Goal: Complete application form

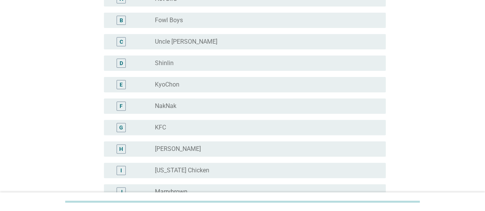
scroll to position [153, 0]
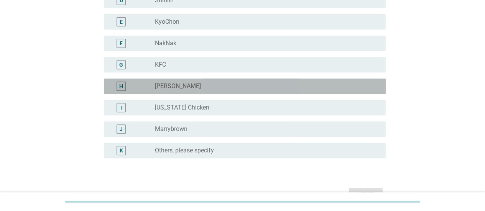
click at [192, 83] on div "radio_button_unchecked [PERSON_NAME]" at bounding box center [264, 86] width 218 height 8
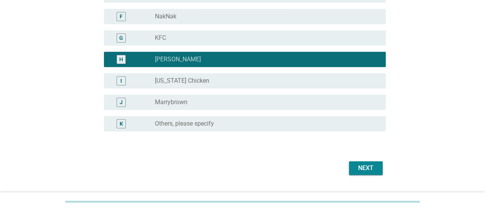
scroll to position [209, 0]
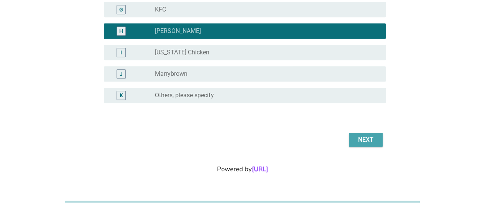
click at [356, 143] on div "Next" at bounding box center [365, 139] width 21 height 9
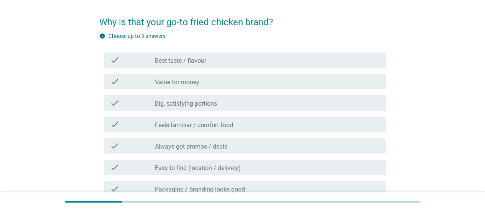
scroll to position [38, 0]
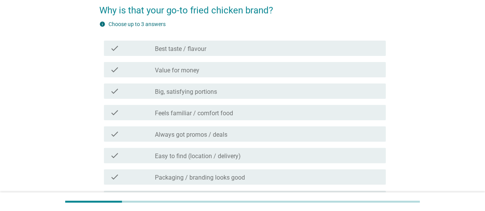
click at [236, 47] on div "check_box_outline_blank Best taste / flavour" at bounding box center [267, 48] width 225 height 9
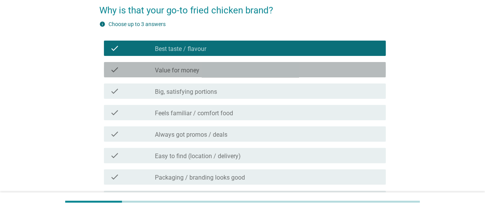
click at [237, 68] on div "check_box_outline_blank Value for money" at bounding box center [267, 69] width 225 height 9
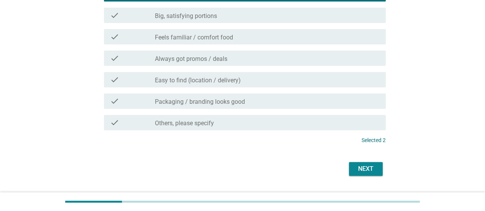
scroll to position [115, 0]
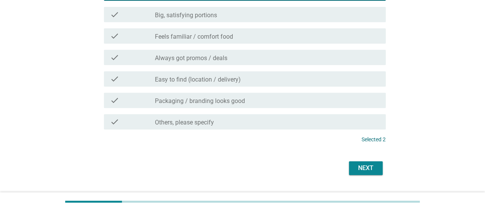
click at [227, 81] on label "Easy to find (location / delivery)" at bounding box center [198, 80] width 86 height 8
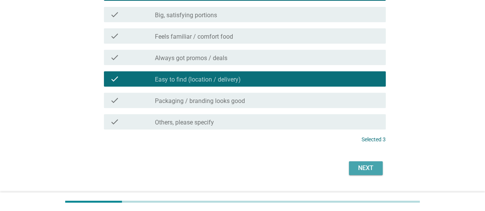
click at [364, 172] on div "Next" at bounding box center [365, 168] width 21 height 9
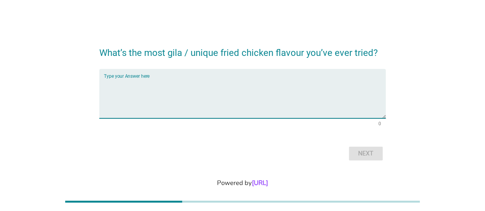
click at [206, 90] on textarea "Type your Answer here" at bounding box center [245, 98] width 282 height 40
type textarea "mcd triple spicy"
click at [364, 151] on div "Next" at bounding box center [365, 153] width 21 height 9
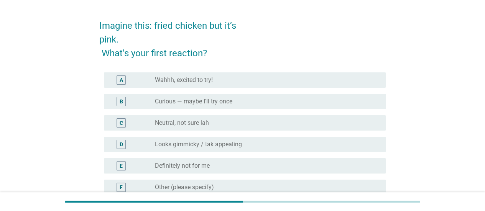
scroll to position [38, 0]
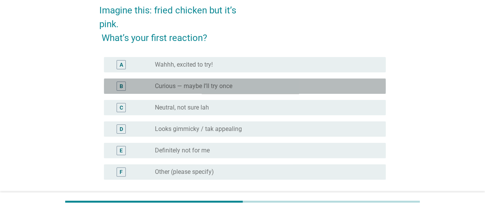
click at [273, 87] on div "radio_button_unchecked Curious — maybe I’ll try once" at bounding box center [264, 86] width 218 height 8
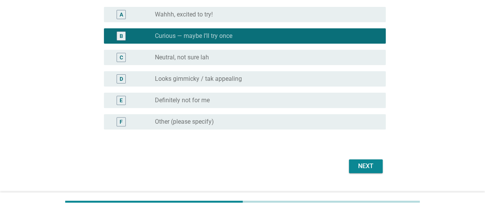
scroll to position [115, 0]
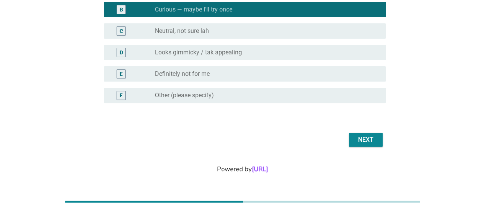
click at [369, 140] on div "Next" at bounding box center [365, 139] width 21 height 9
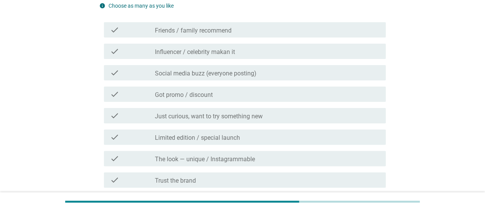
scroll to position [77, 0]
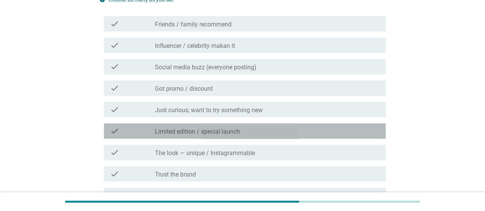
click at [253, 131] on div "check_box_outline_blank Limited edition / special launch" at bounding box center [267, 130] width 225 height 9
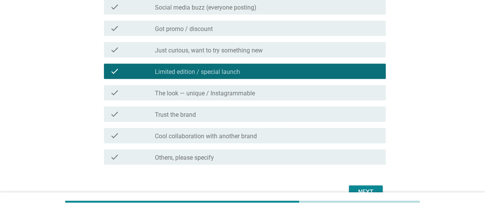
scroll to position [189, 0]
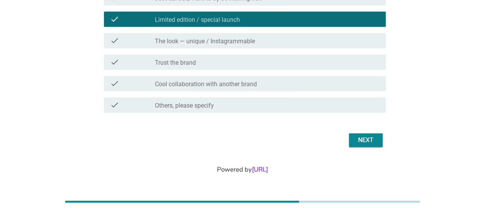
click at [244, 66] on div "check check_box_outline_blank Trust the brand" at bounding box center [245, 61] width 282 height 15
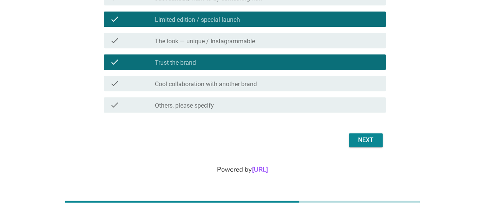
click at [338, 78] on div "check check_box_outline_blank Cool collaboration with another brand" at bounding box center [245, 83] width 282 height 15
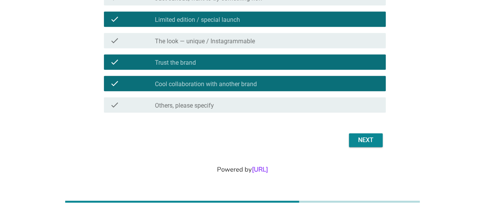
click at [373, 138] on div "Next" at bounding box center [365, 140] width 21 height 9
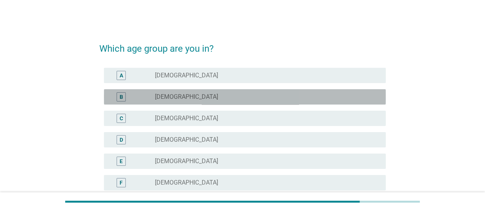
click at [192, 100] on label "[DEMOGRAPHIC_DATA]" at bounding box center [186, 97] width 63 height 8
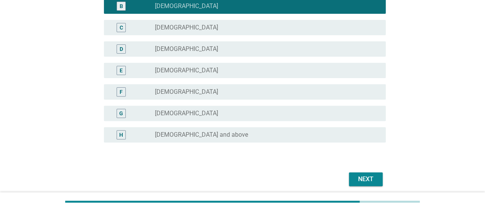
scroll to position [130, 0]
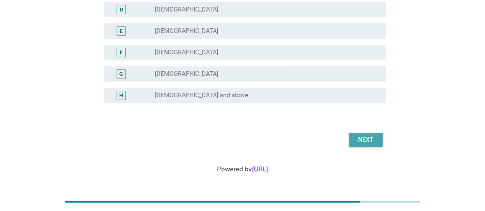
click at [370, 139] on div "Next" at bounding box center [365, 139] width 21 height 9
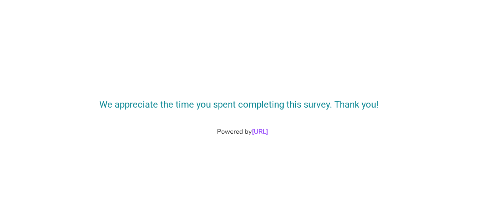
scroll to position [0, 0]
